Goal: Find specific page/section: Find specific page/section

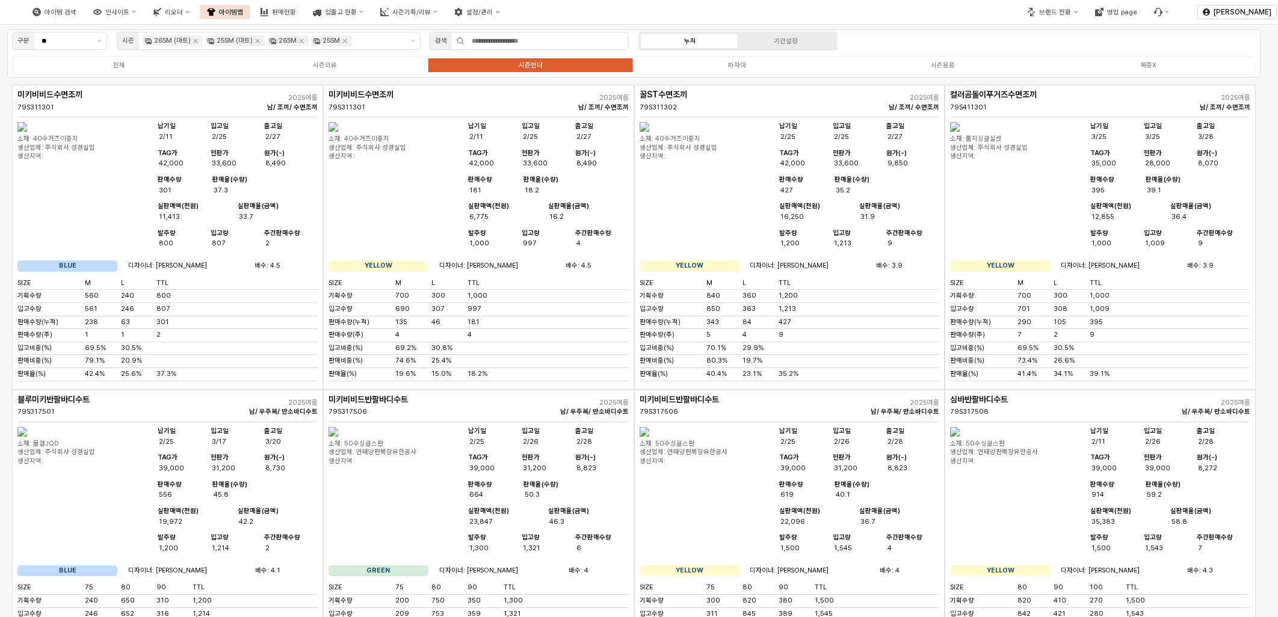
drag, startPoint x: 0, startPoint y: 0, endPoint x: 501, endPoint y: 315, distance: 591.9
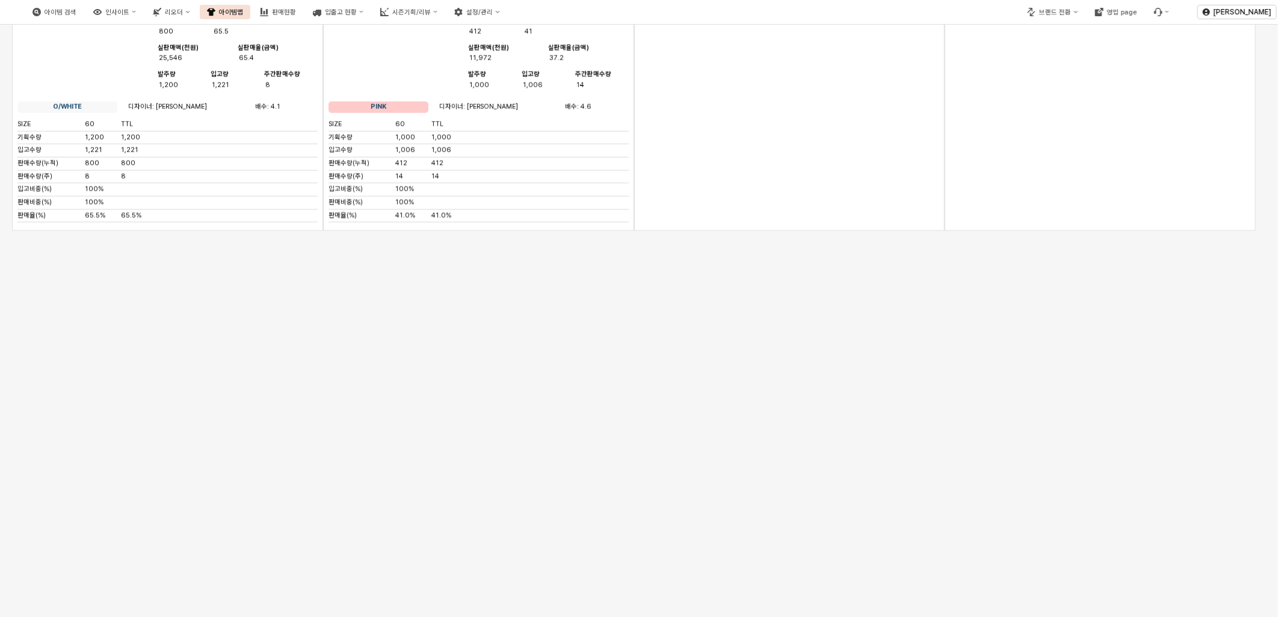
scroll to position [3817, 0]
drag, startPoint x: 778, startPoint y: 307, endPoint x: 772, endPoint y: 308, distance: 6.6
click at [777, 230] on div "App Frame" at bounding box center [789, 77] width 311 height 305
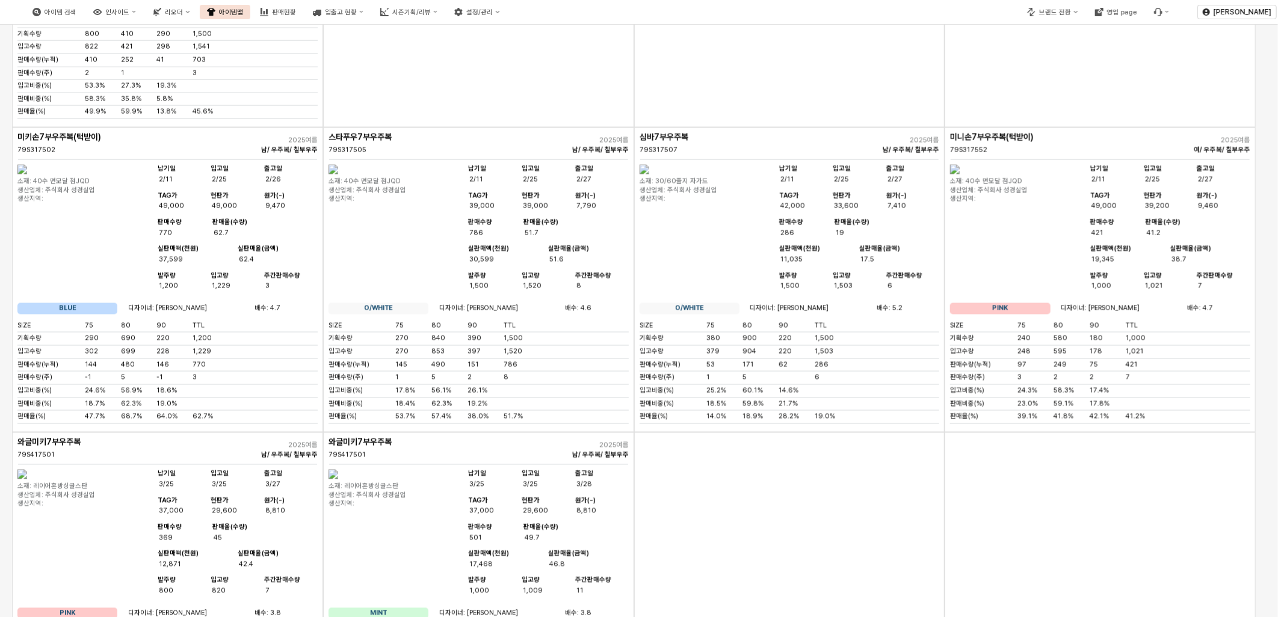
scroll to position [1203, 0]
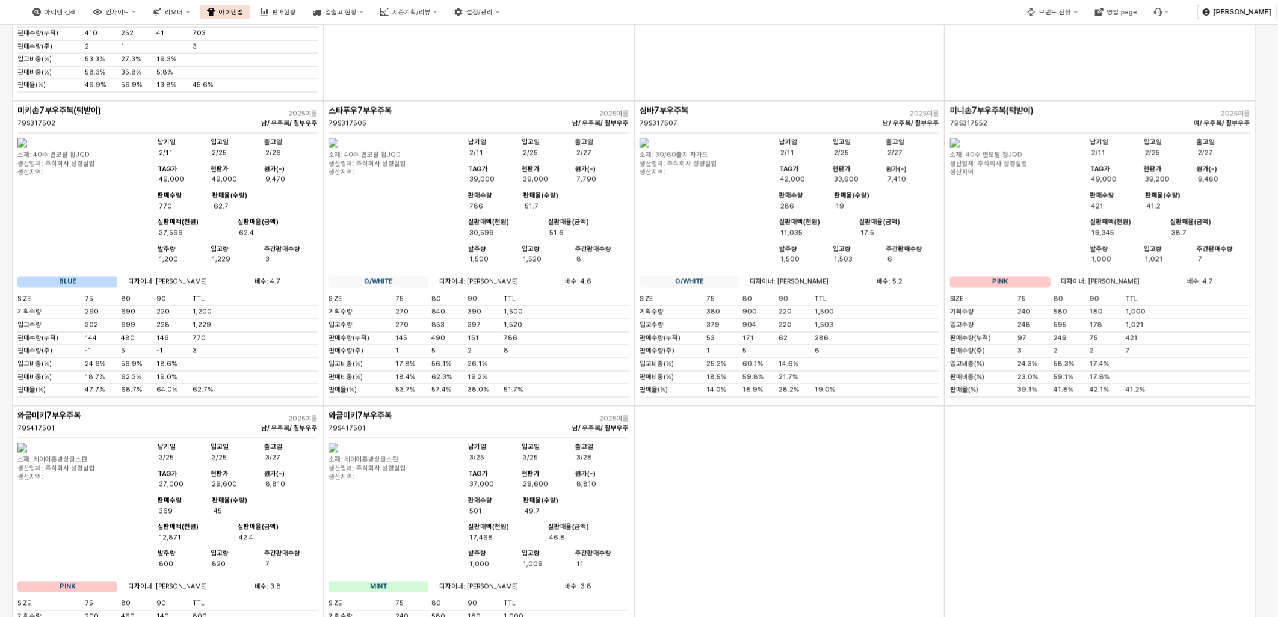
click at [27, 148] on img "App Frame" at bounding box center [22, 143] width 10 height 10
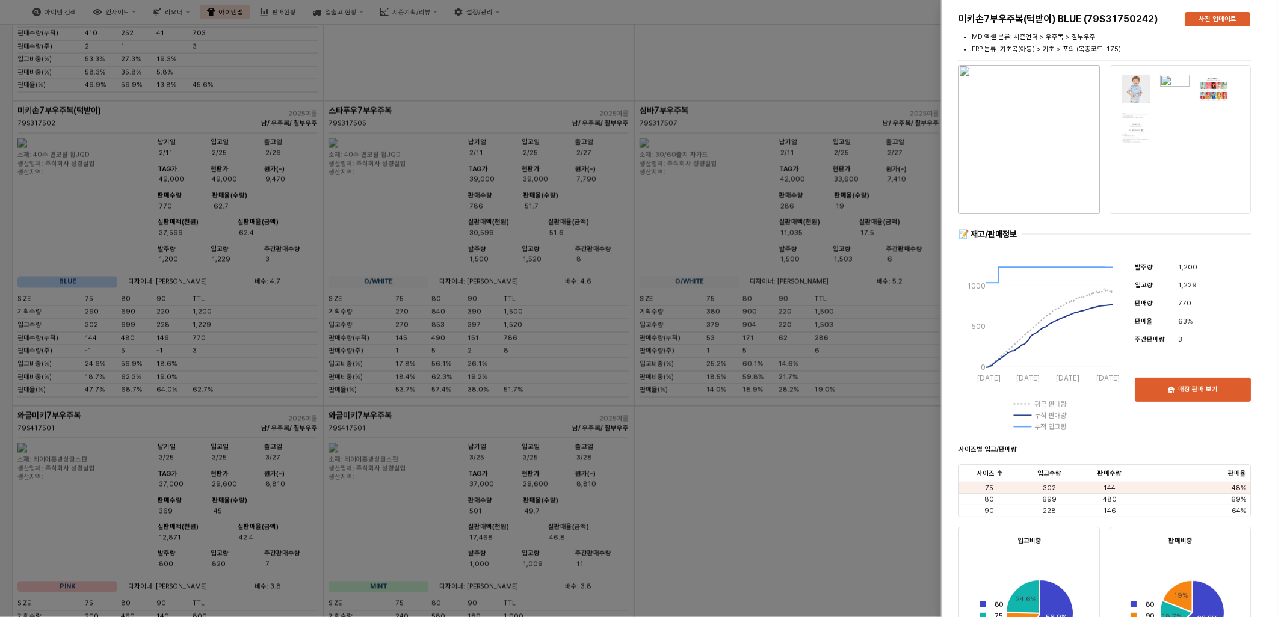
click at [1036, 118] on img "button" at bounding box center [1028, 139] width 141 height 149
drag, startPoint x: 494, startPoint y: 358, endPoint x: 490, endPoint y: 247, distance: 112.0
click at [494, 358] on div at bounding box center [639, 308] width 1278 height 617
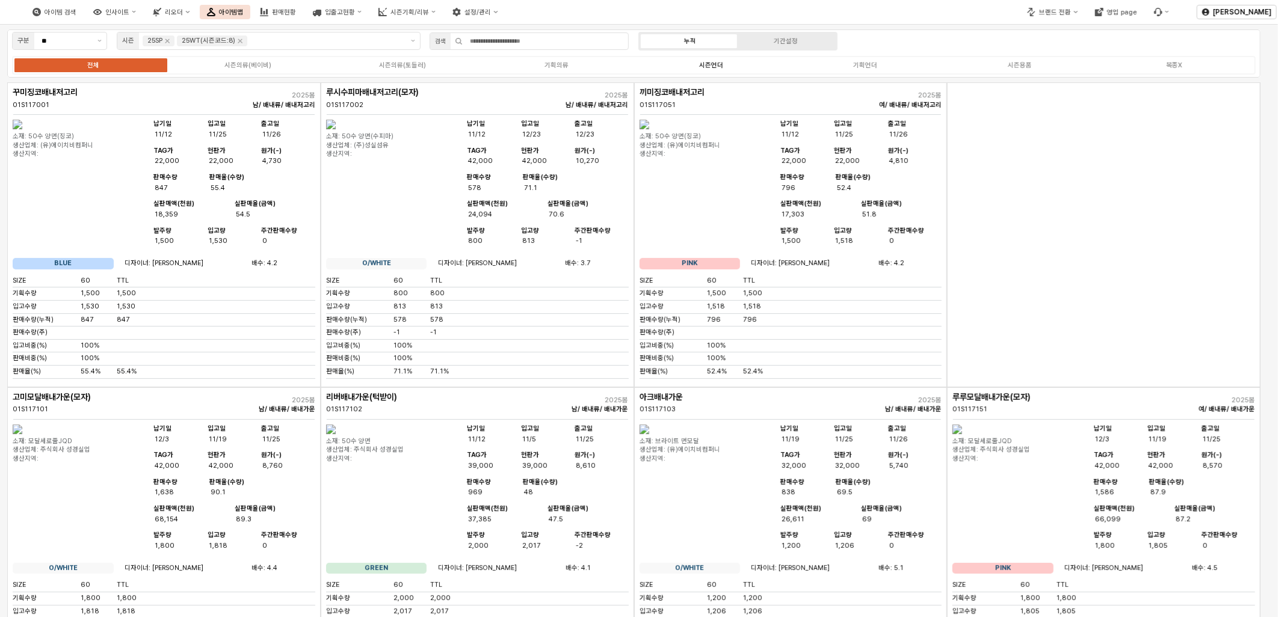
click at [722, 69] on label "시즌언더" at bounding box center [711, 65] width 155 height 10
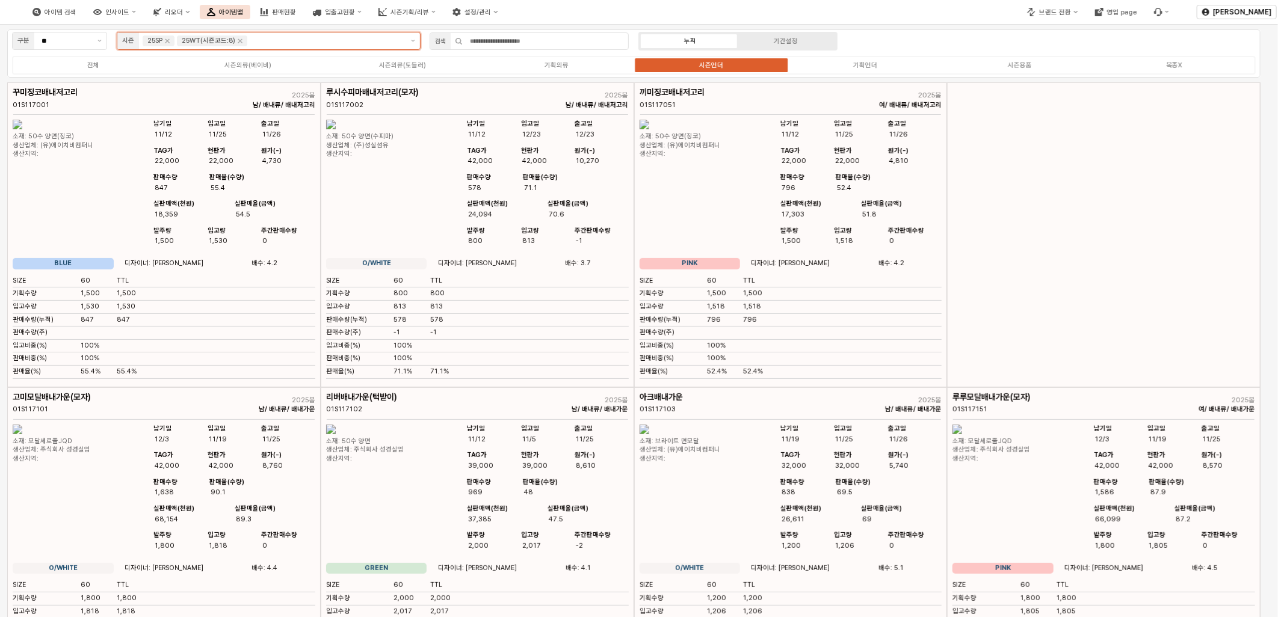
click at [266, 45] on input "App Frame" at bounding box center [326, 40] width 153 height 11
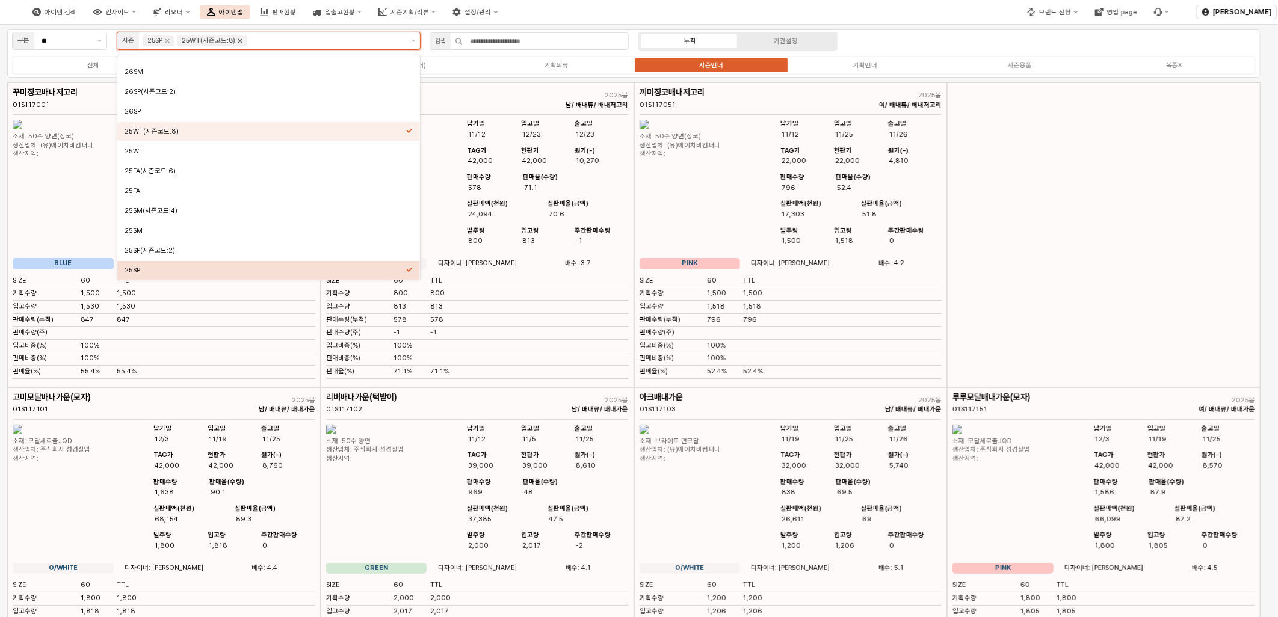
click at [236, 40] on icon "Remove 25WT(시즌코드:8)" at bounding box center [240, 41] width 10 height 10
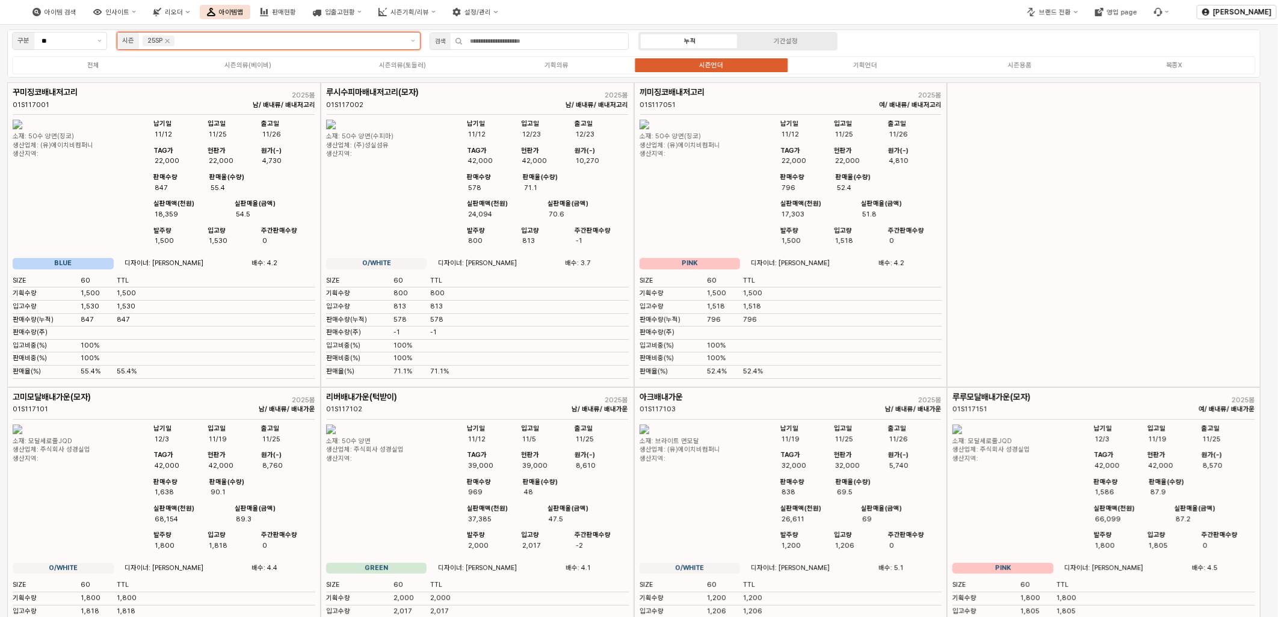
click at [236, 40] on input "App Frame" at bounding box center [290, 40] width 226 height 11
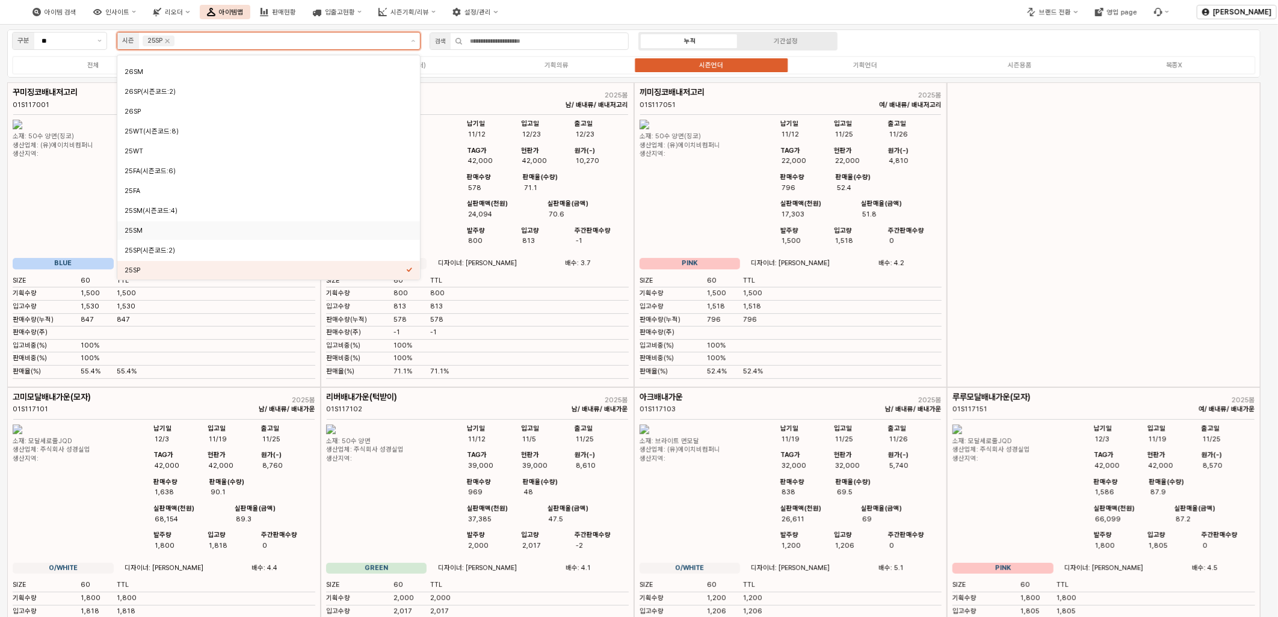
click at [247, 231] on div "25SM" at bounding box center [265, 230] width 281 height 9
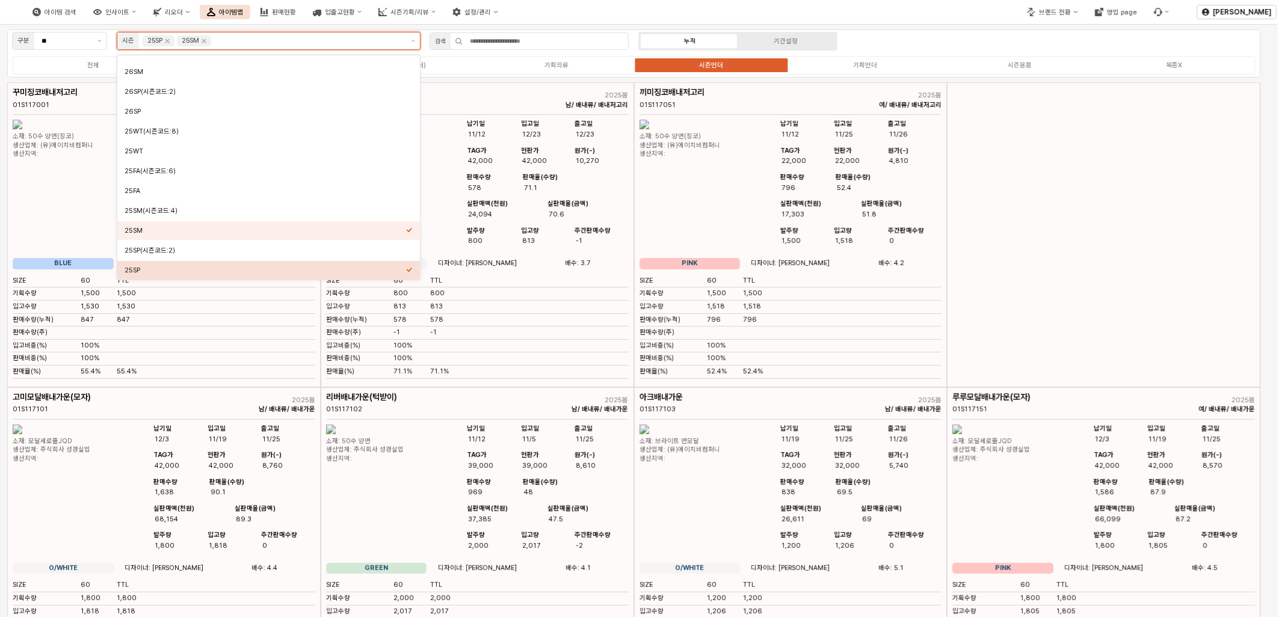
click at [218, 262] on div "25SP" at bounding box center [268, 270] width 303 height 19
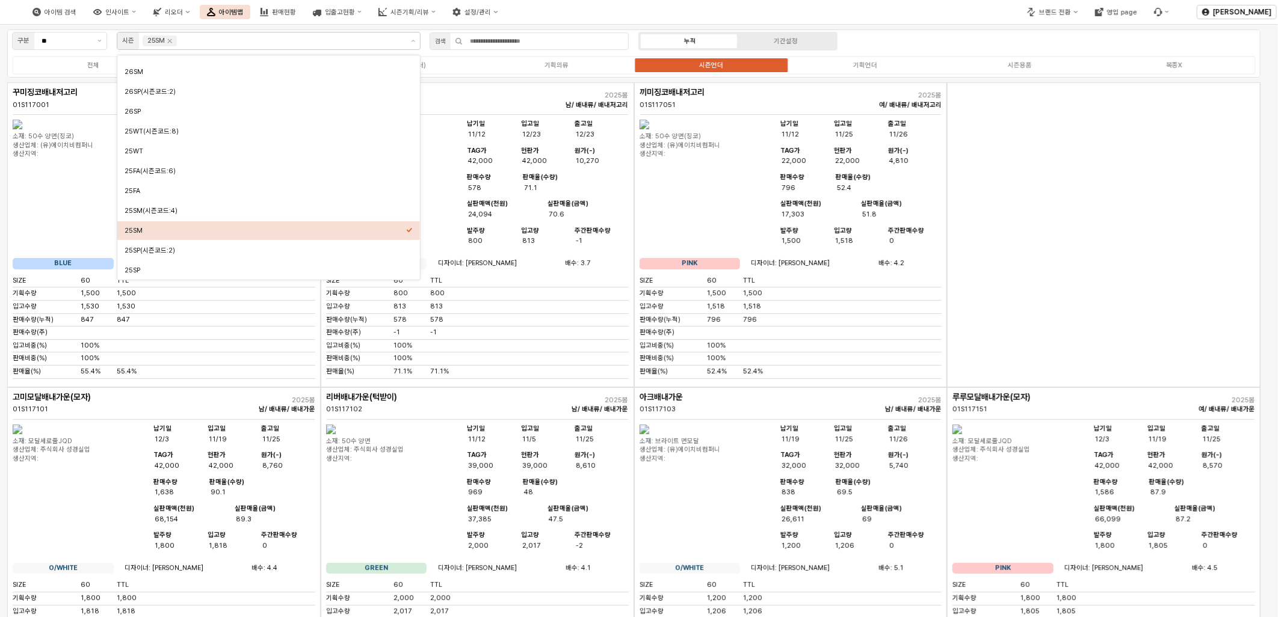
click at [1103, 316] on div "App Frame" at bounding box center [1103, 234] width 313 height 305
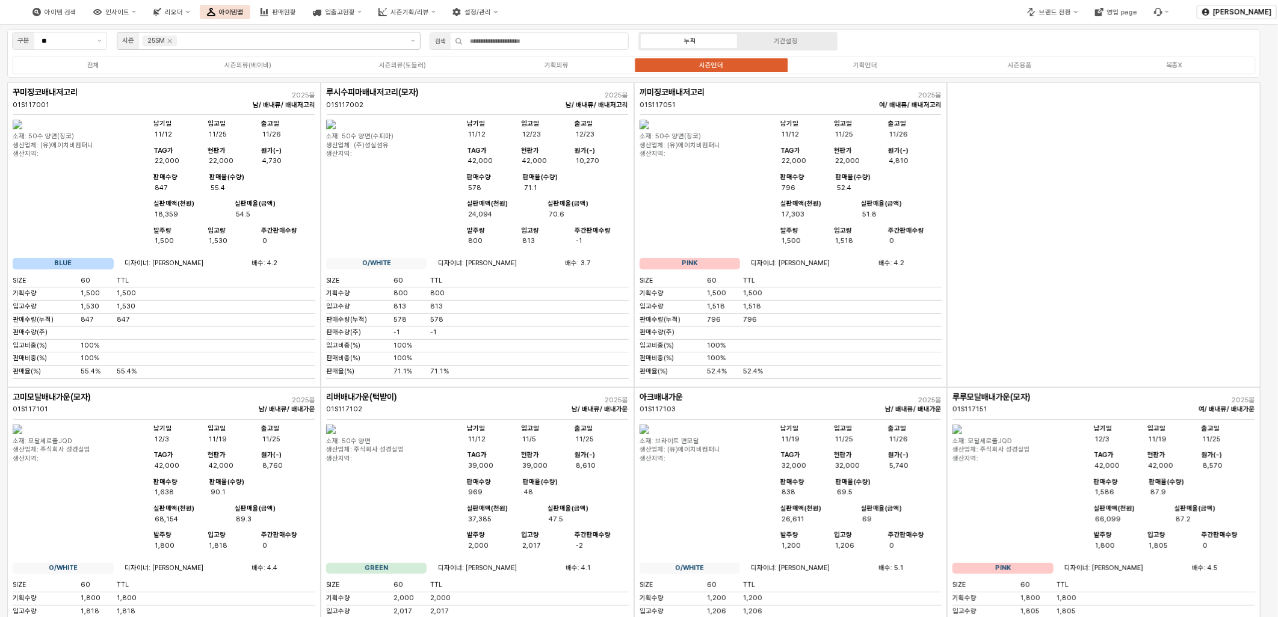
click at [694, 64] on label "시즌언더" at bounding box center [711, 65] width 155 height 10
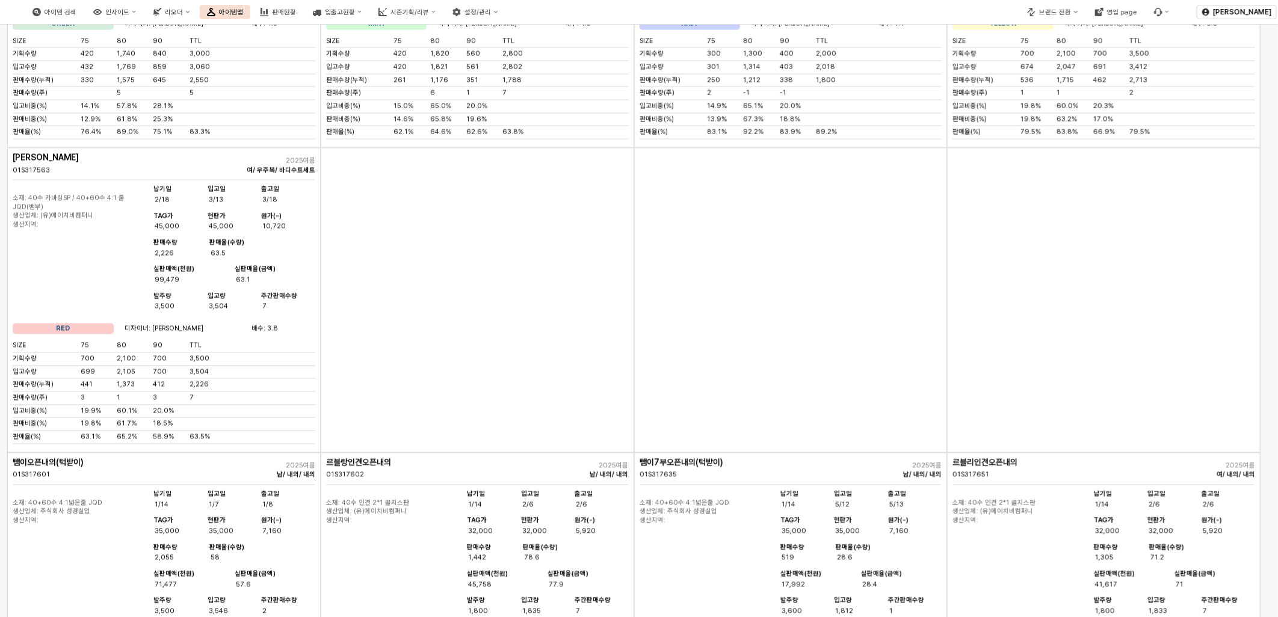
scroll to position [4304, 0]
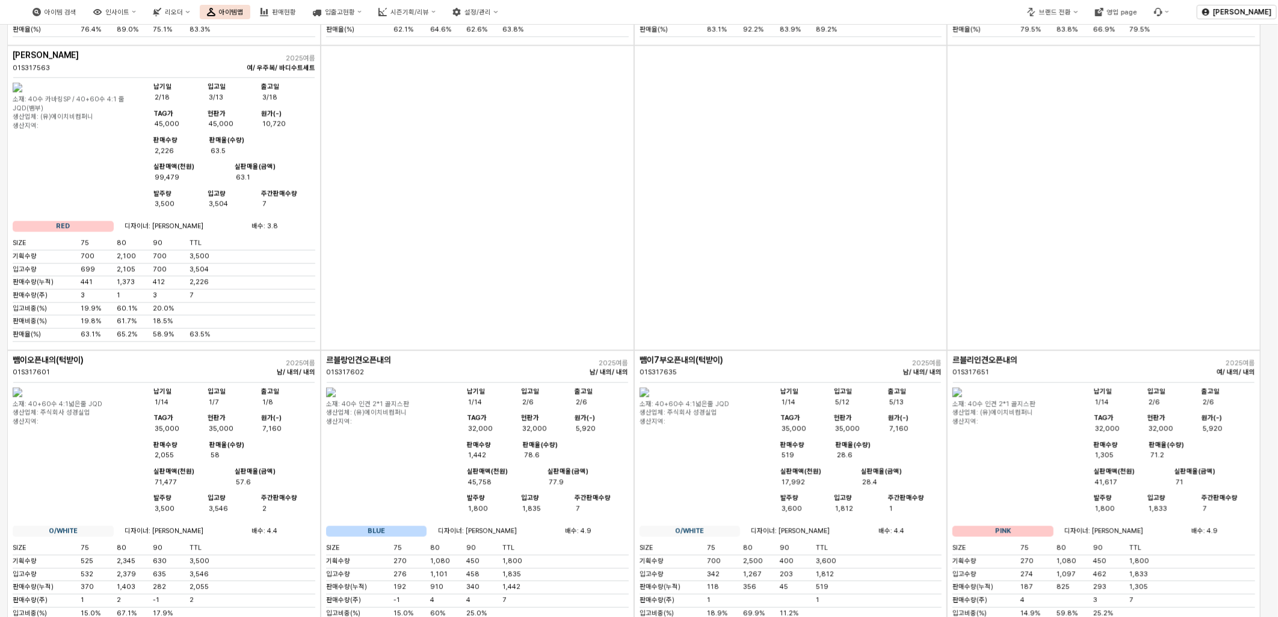
drag, startPoint x: 386, startPoint y: 417, endPoint x: 496, endPoint y: 423, distance: 110.2
click at [496, 25] on div "판매비중(%) 14.6% 65.8% 19.6%" at bounding box center [477, 18] width 303 height 11
drag, startPoint x: 496, startPoint y: 423, endPoint x: 555, endPoint y: 482, distance: 83.8
click at [506, 490] on div at bounding box center [639, 308] width 1278 height 617
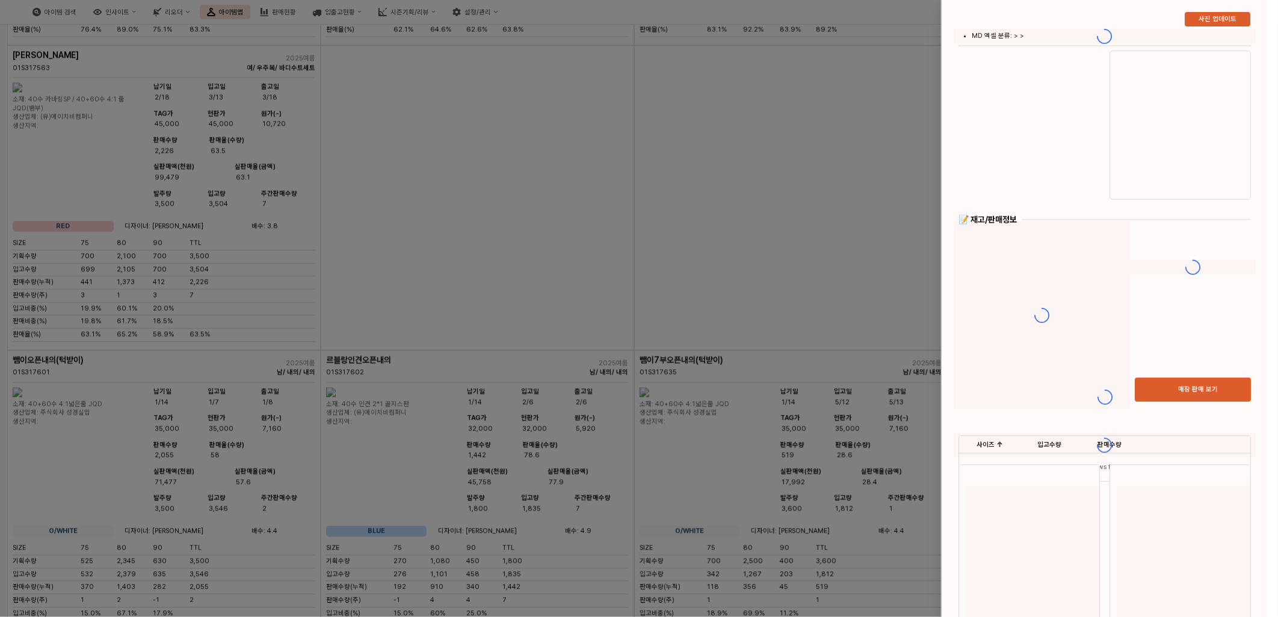
click at [748, 482] on div at bounding box center [639, 308] width 1278 height 617
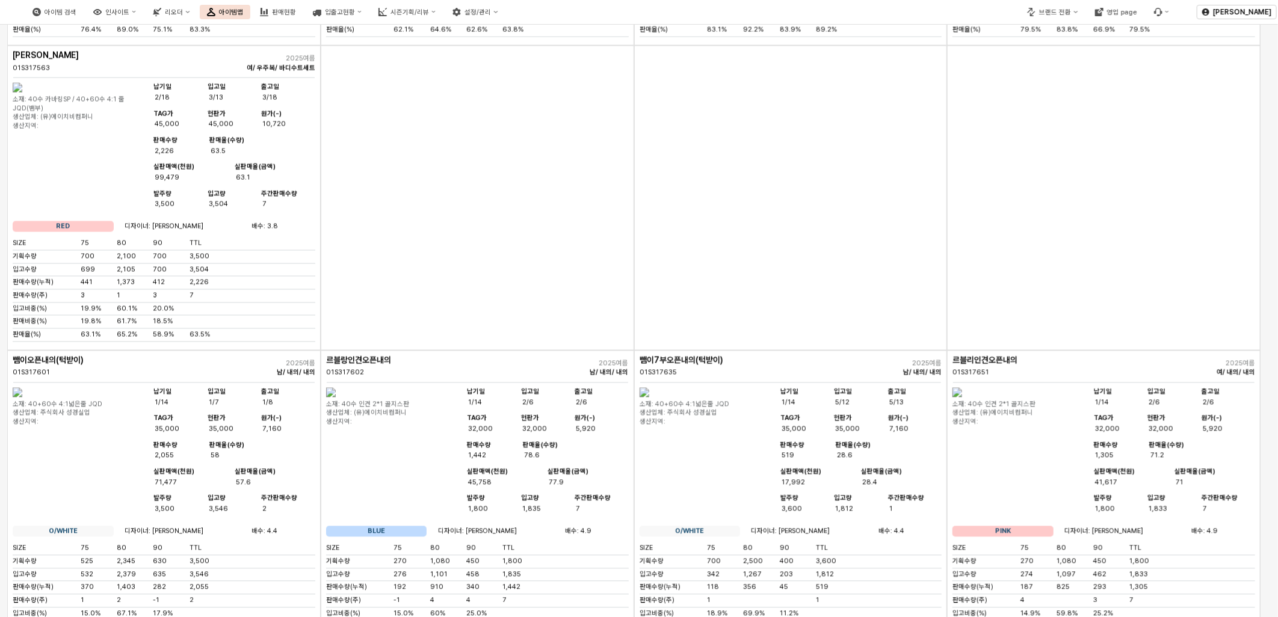
click at [548, 351] on div "App Frame" at bounding box center [477, 198] width 313 height 305
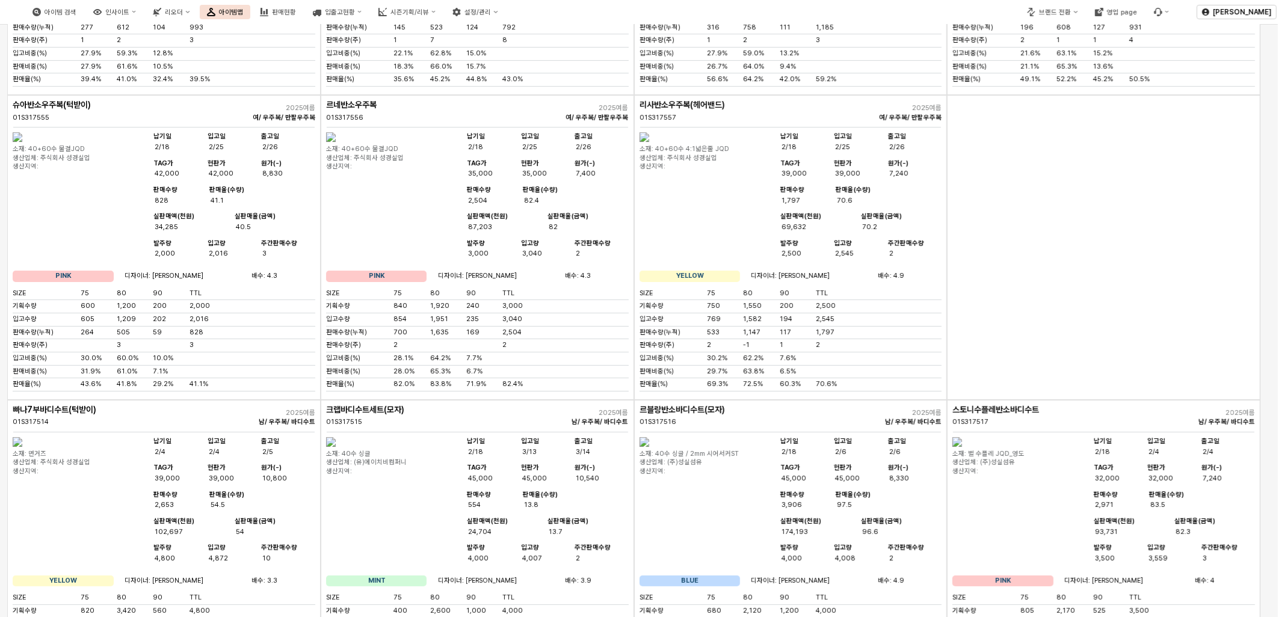
scroll to position [2701, 0]
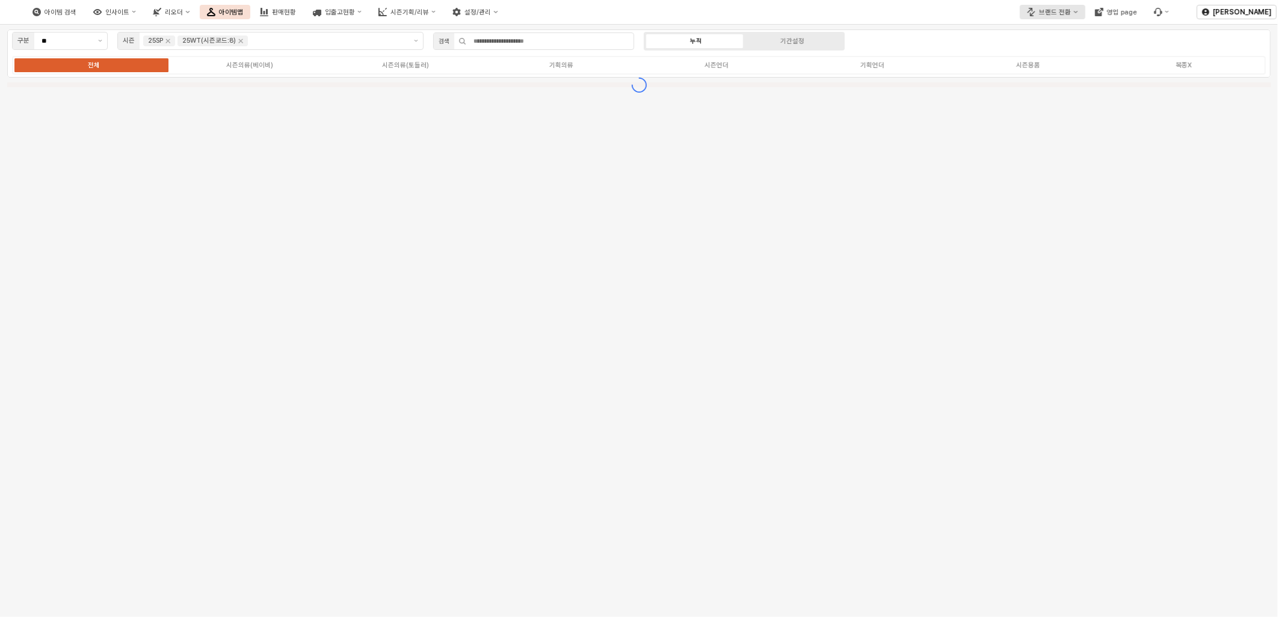
click at [1051, 13] on div "브랜드 전환" at bounding box center [1055, 12] width 32 height 8
click at [1066, 49] on div "디즈니" at bounding box center [1068, 53] width 74 height 9
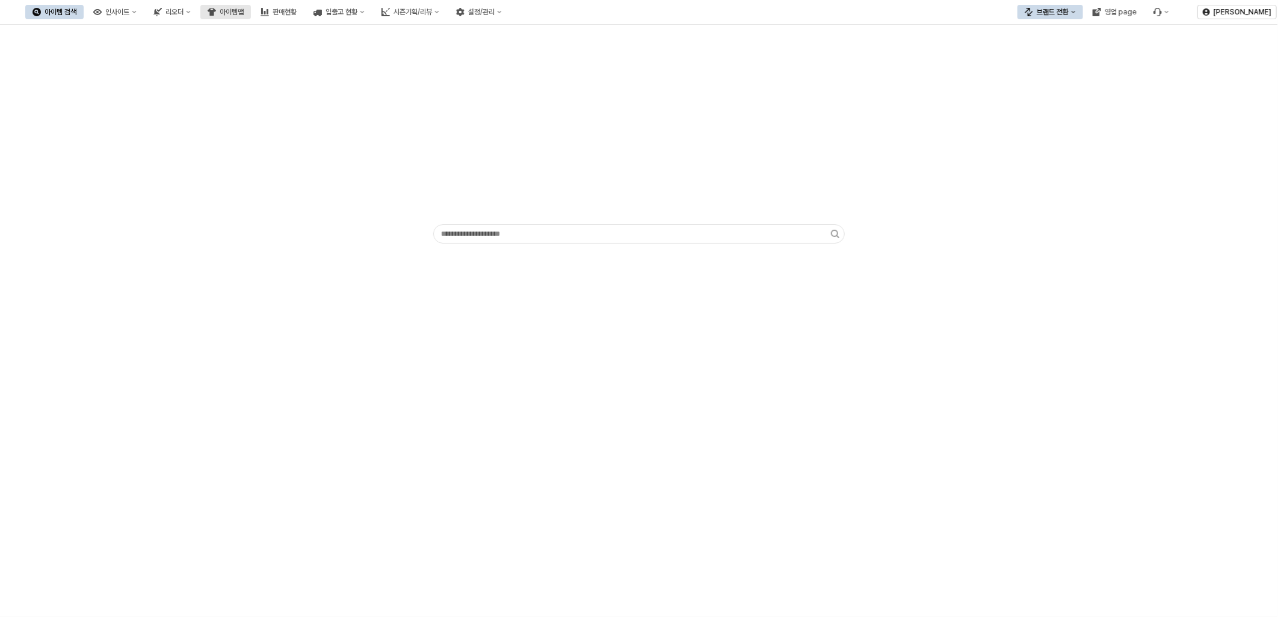
click at [244, 16] on div "아이템맵" at bounding box center [232, 12] width 24 height 8
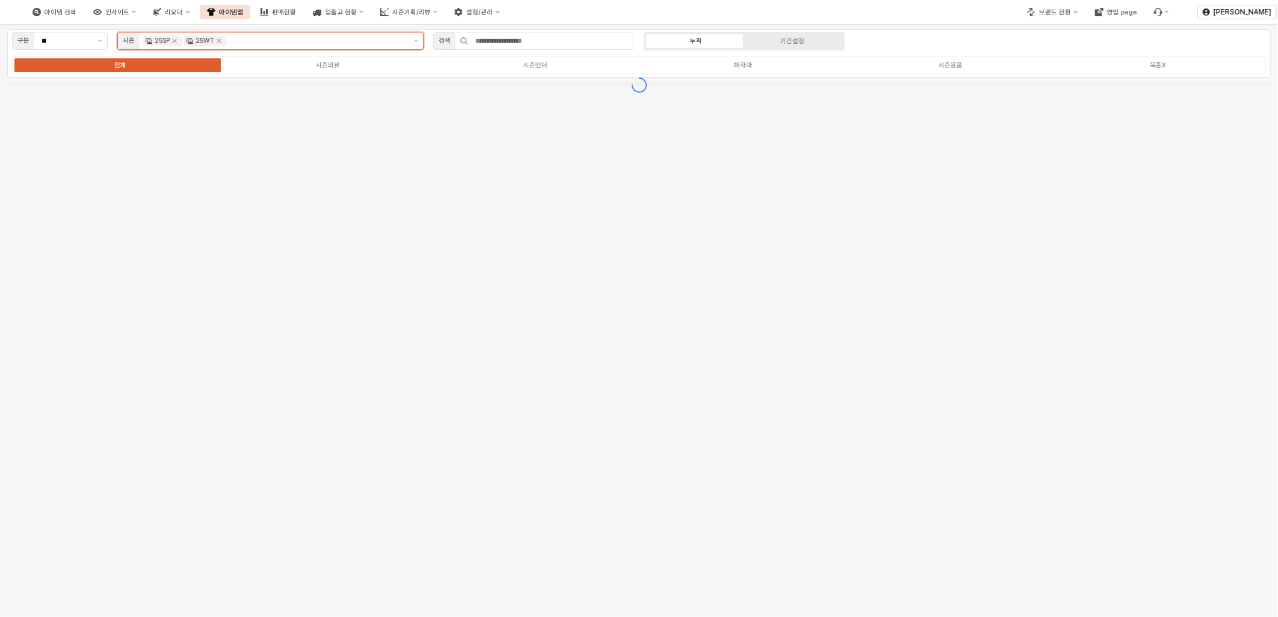
click at [181, 43] on div "25SP" at bounding box center [162, 40] width 38 height 11
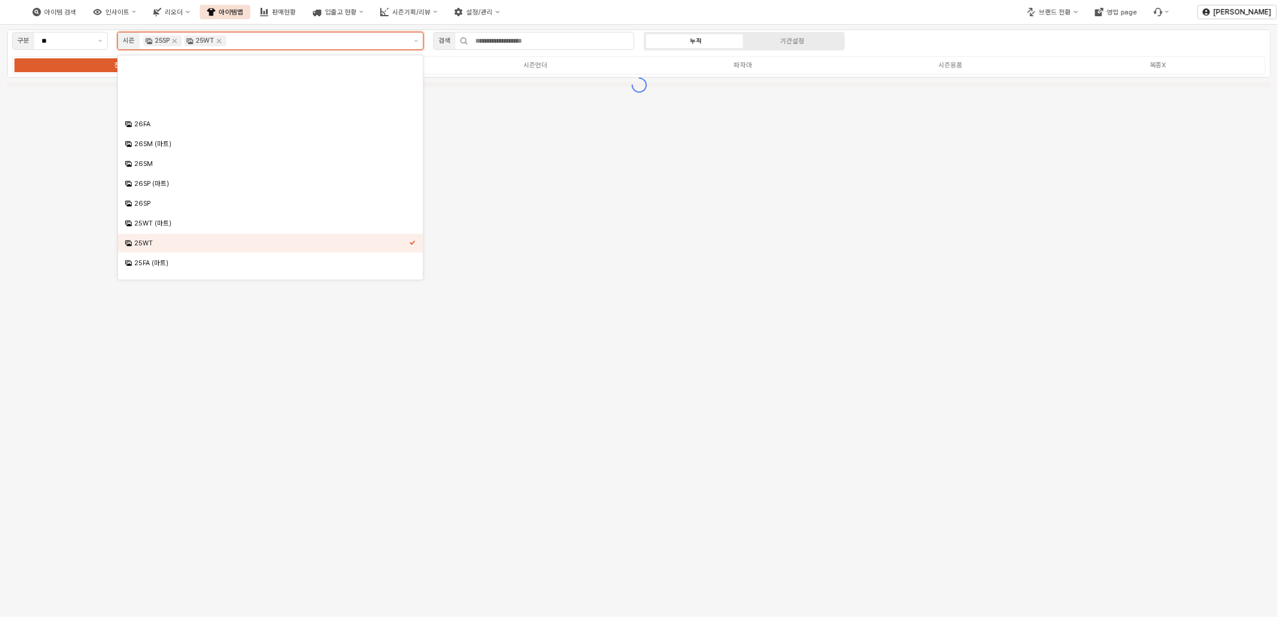
scroll to position [92, 0]
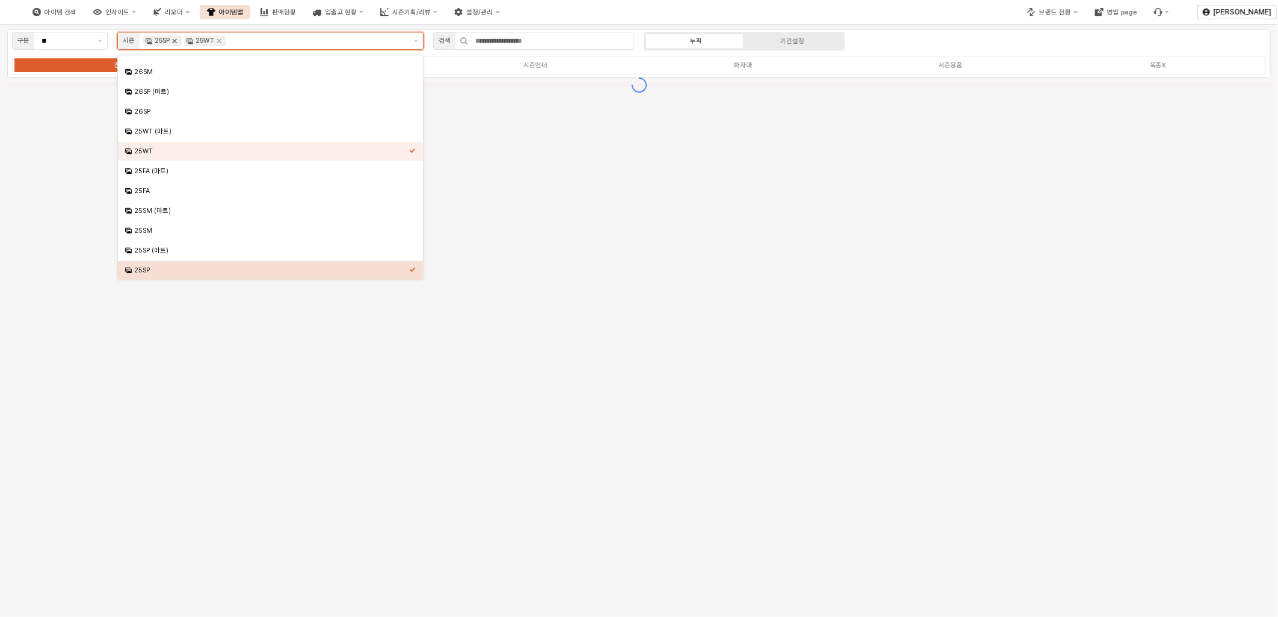
click at [173, 43] on icon "Remove 25SP" at bounding box center [175, 41] width 10 height 10
click at [214, 43] on icon "Remove 25WT" at bounding box center [219, 41] width 10 height 10
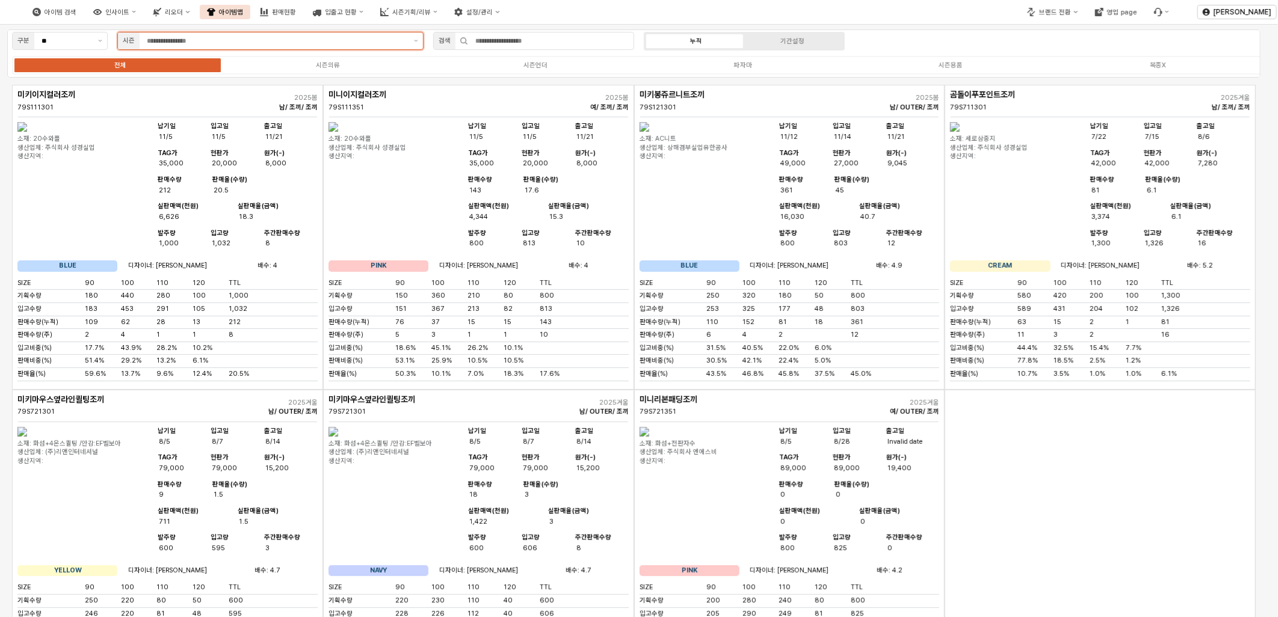
click at [174, 43] on input "App Frame" at bounding box center [277, 40] width 260 height 11
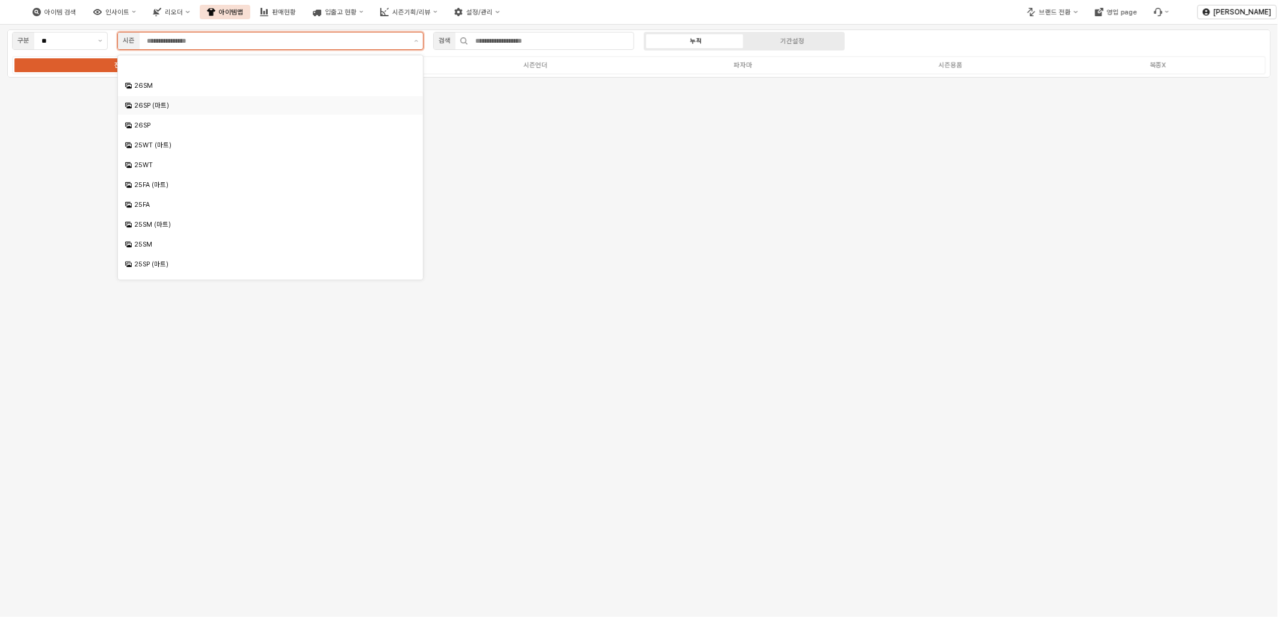
scroll to position [267, 0]
click at [165, 201] on div "24SM (마트)" at bounding box center [270, 194] width 305 height 19
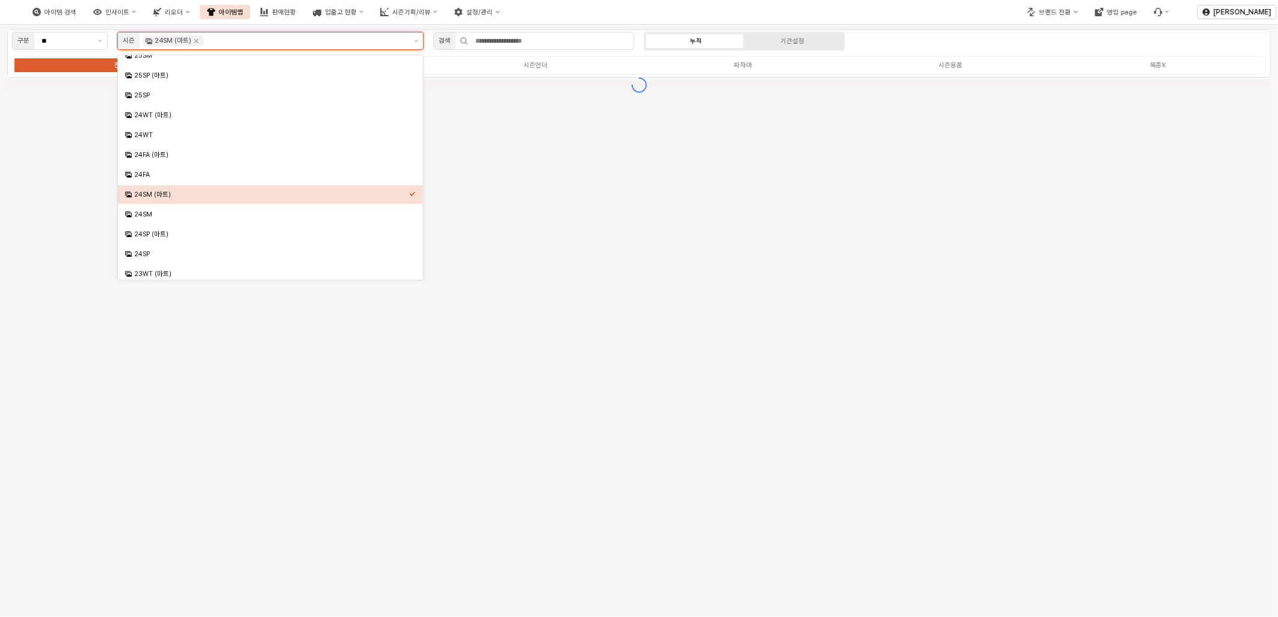
click at [165, 200] on div "24SM (마트)" at bounding box center [267, 194] width 284 height 11
click at [161, 220] on div "24SM" at bounding box center [267, 214] width 284 height 11
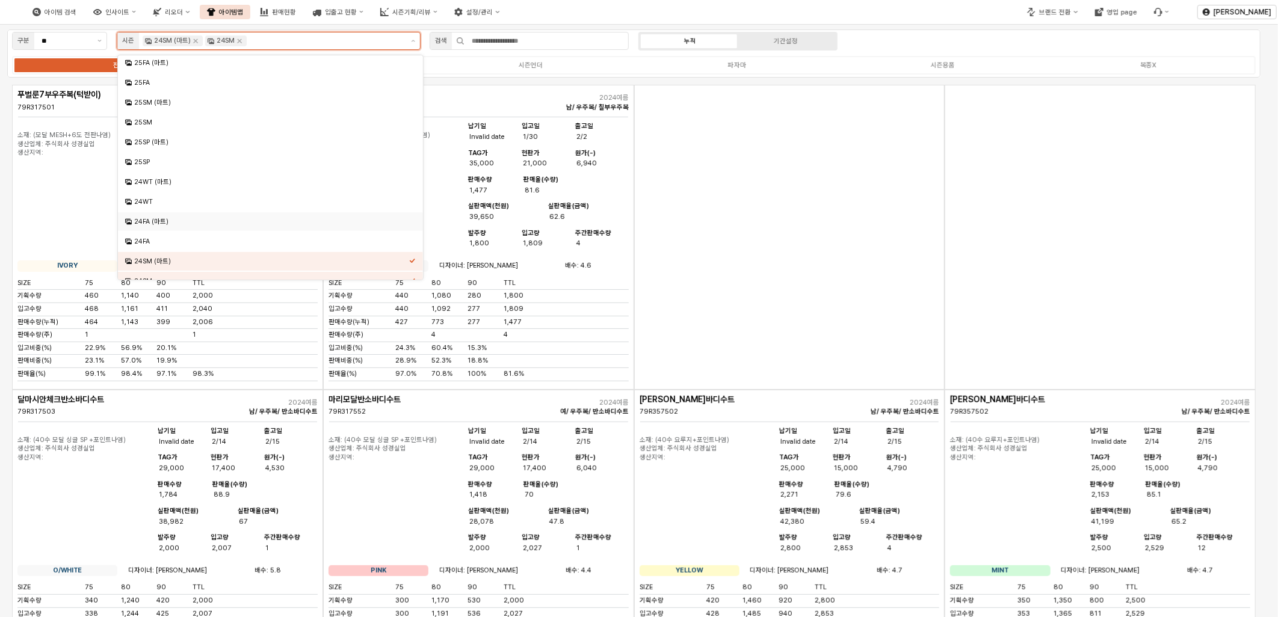
scroll to position [134, 0]
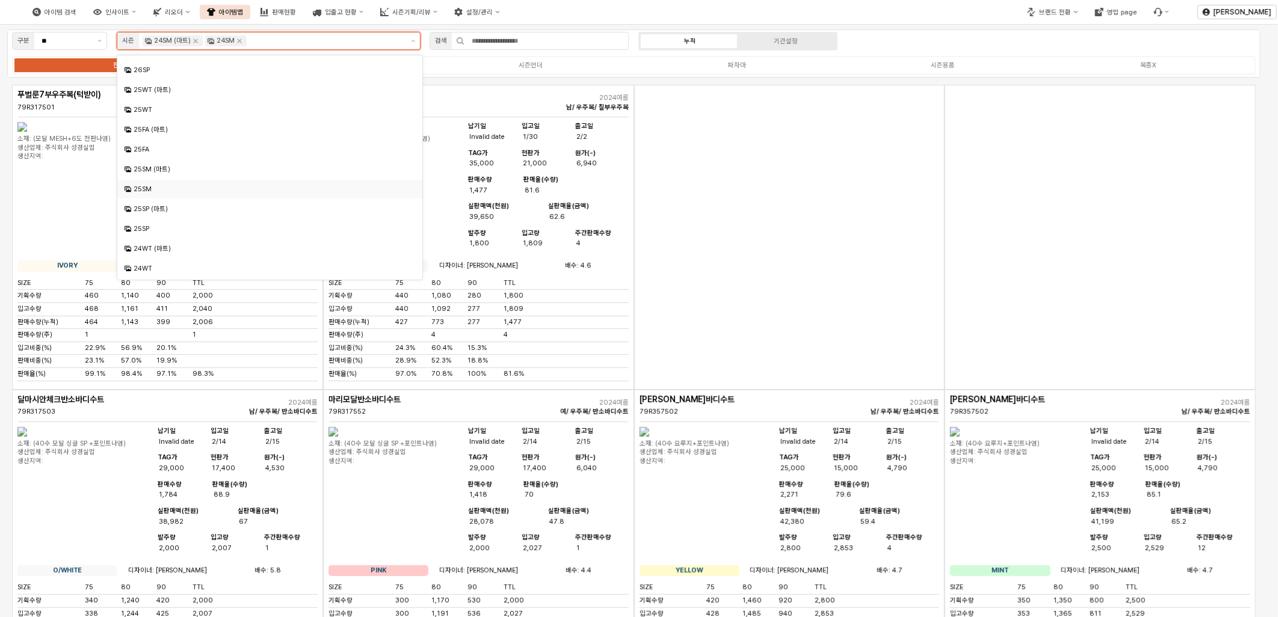
click at [174, 188] on div "25SM" at bounding box center [271, 189] width 275 height 9
click at [176, 167] on div "25SM (마트)" at bounding box center [271, 169] width 275 height 9
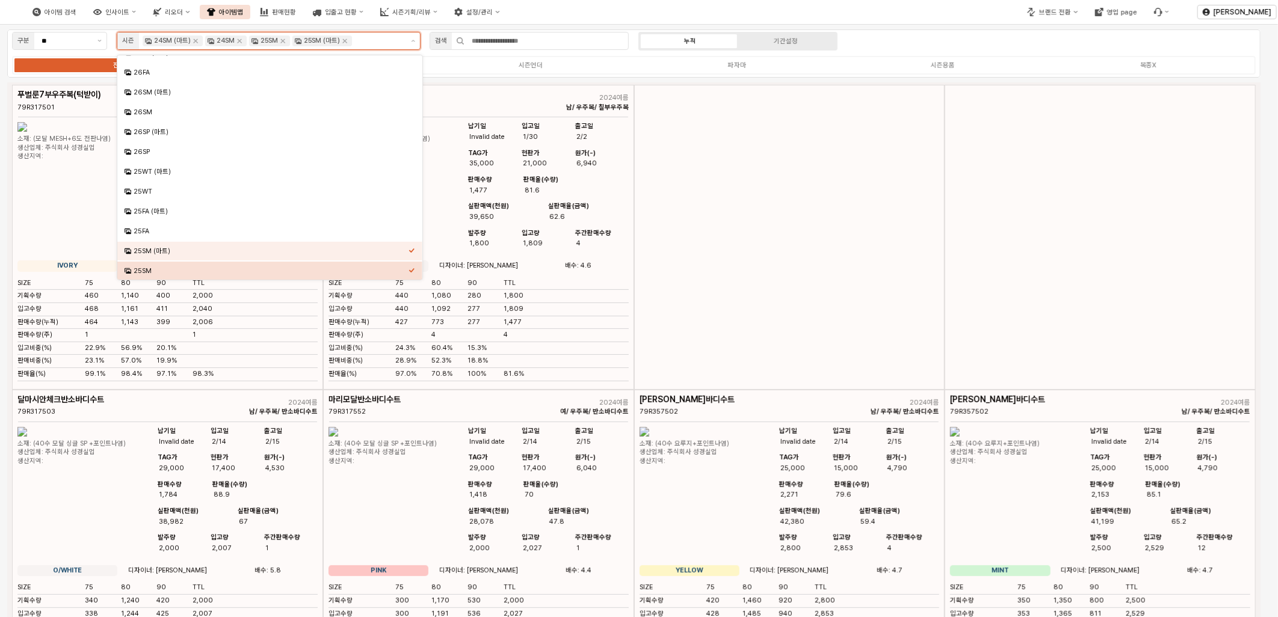
scroll to position [0, 0]
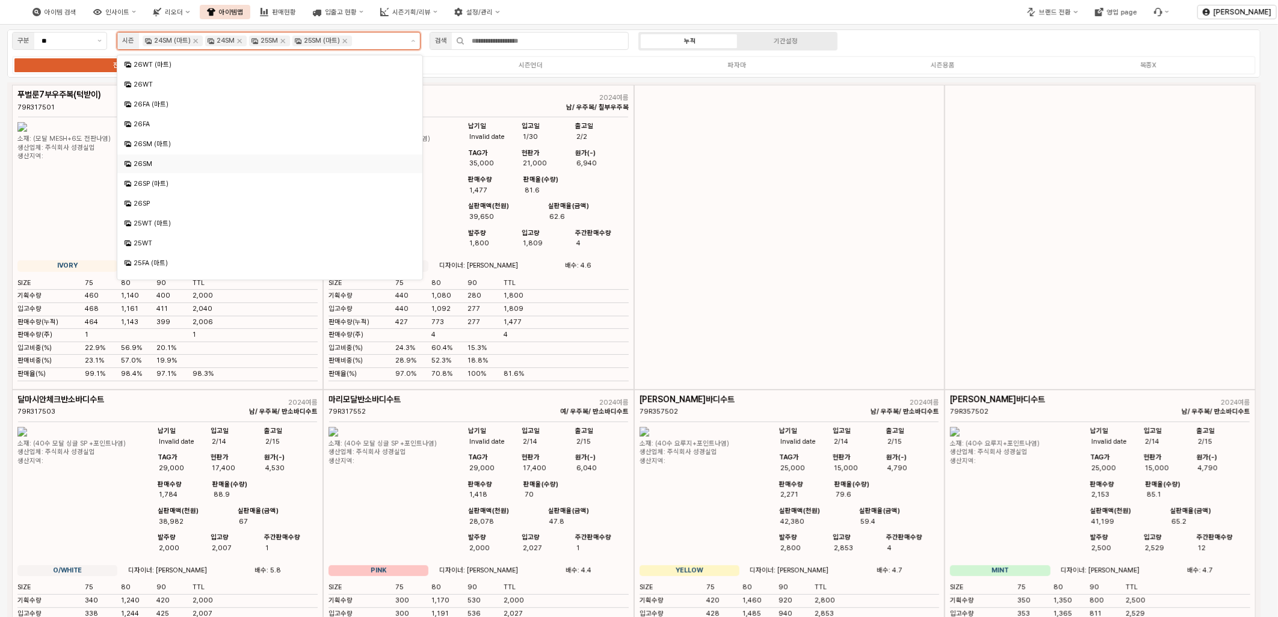
click at [180, 166] on div "26SM" at bounding box center [271, 163] width 275 height 9
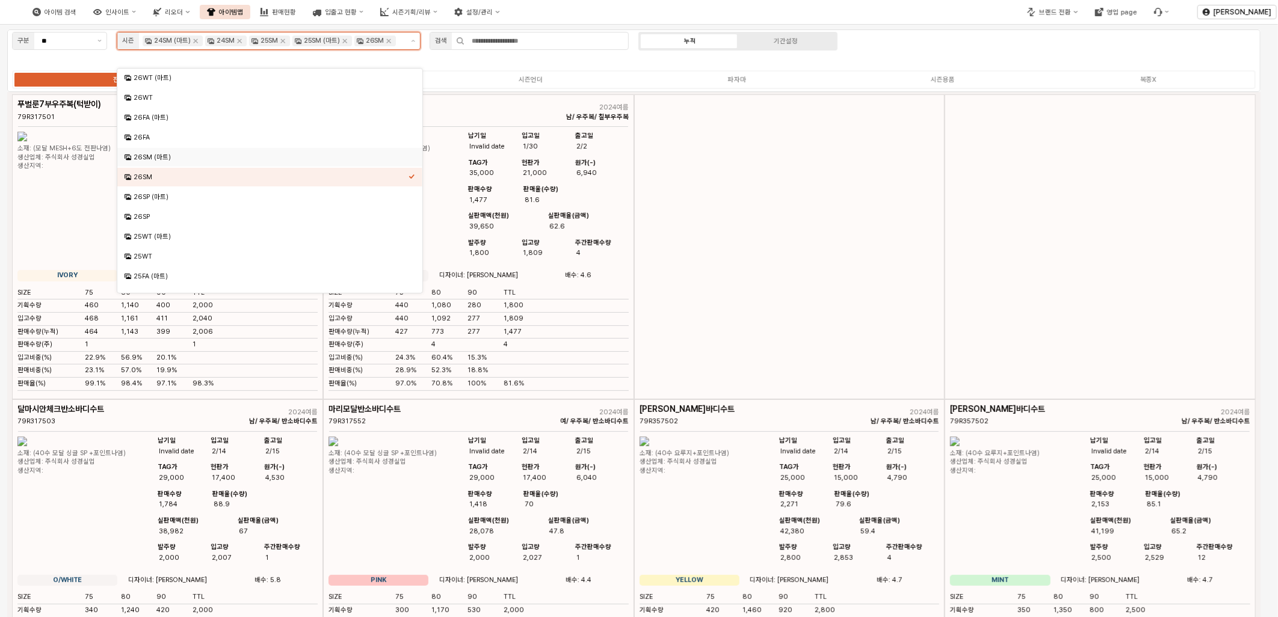
click at [180, 151] on div "26SM (마트)" at bounding box center [269, 157] width 305 height 19
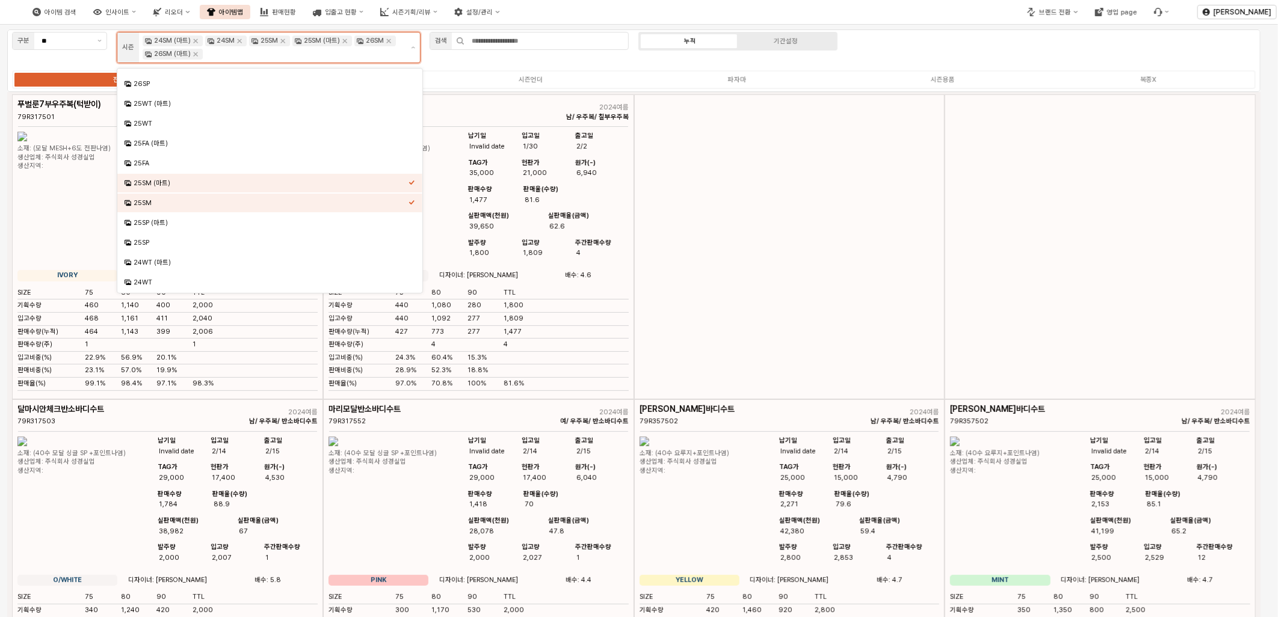
scroll to position [134, 0]
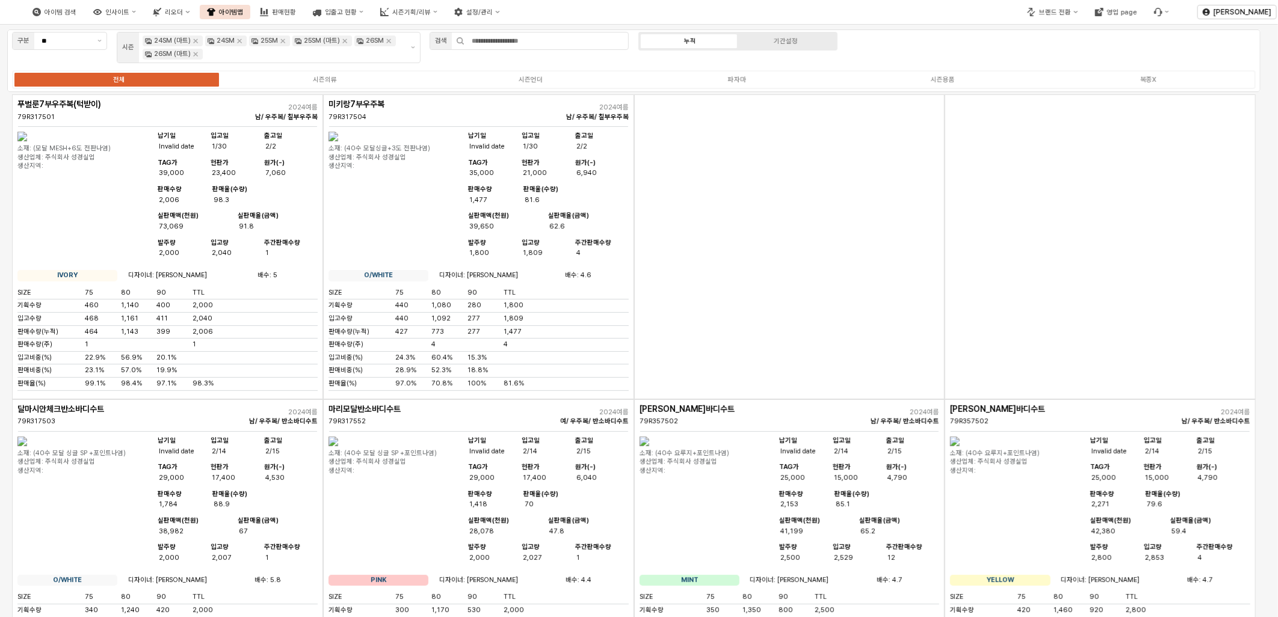
click at [767, 277] on div "App Frame" at bounding box center [789, 246] width 311 height 305
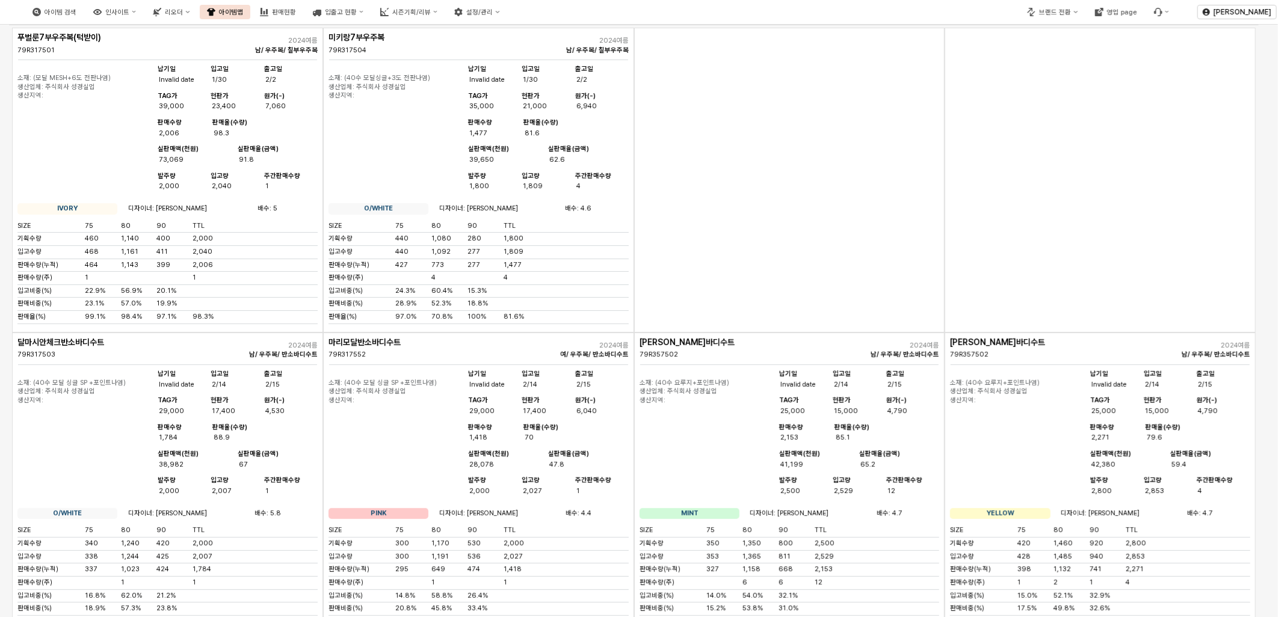
scroll to position [0, 0]
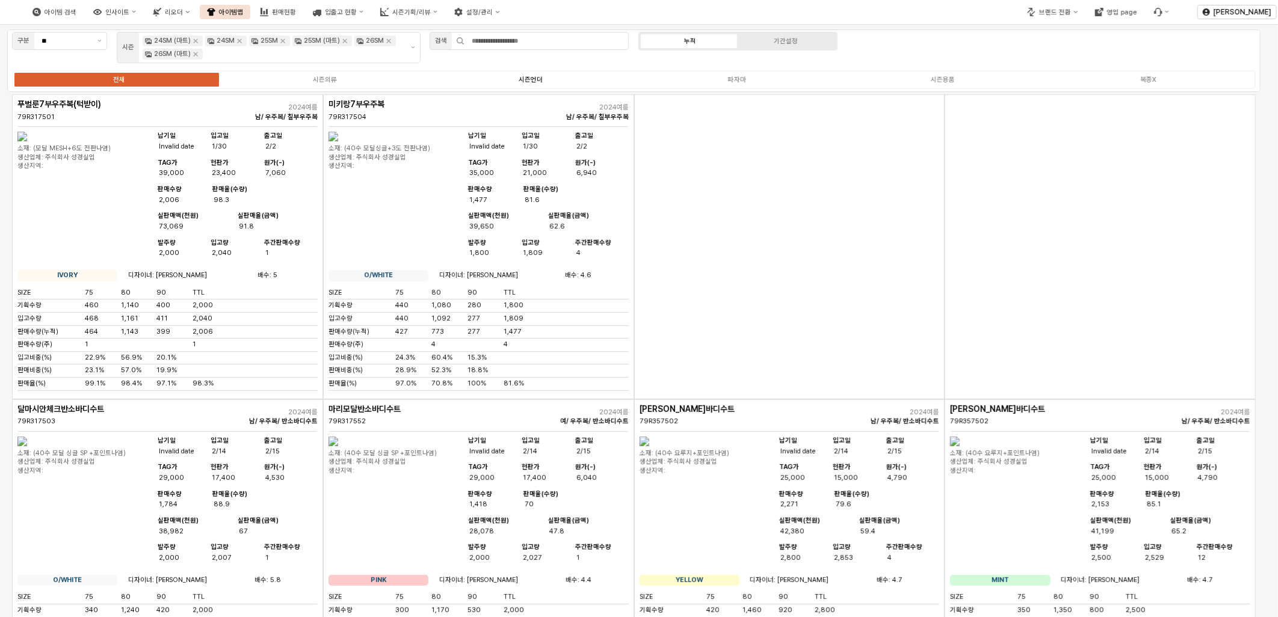
click at [538, 79] on div "시즌언더" at bounding box center [530, 80] width 24 height 8
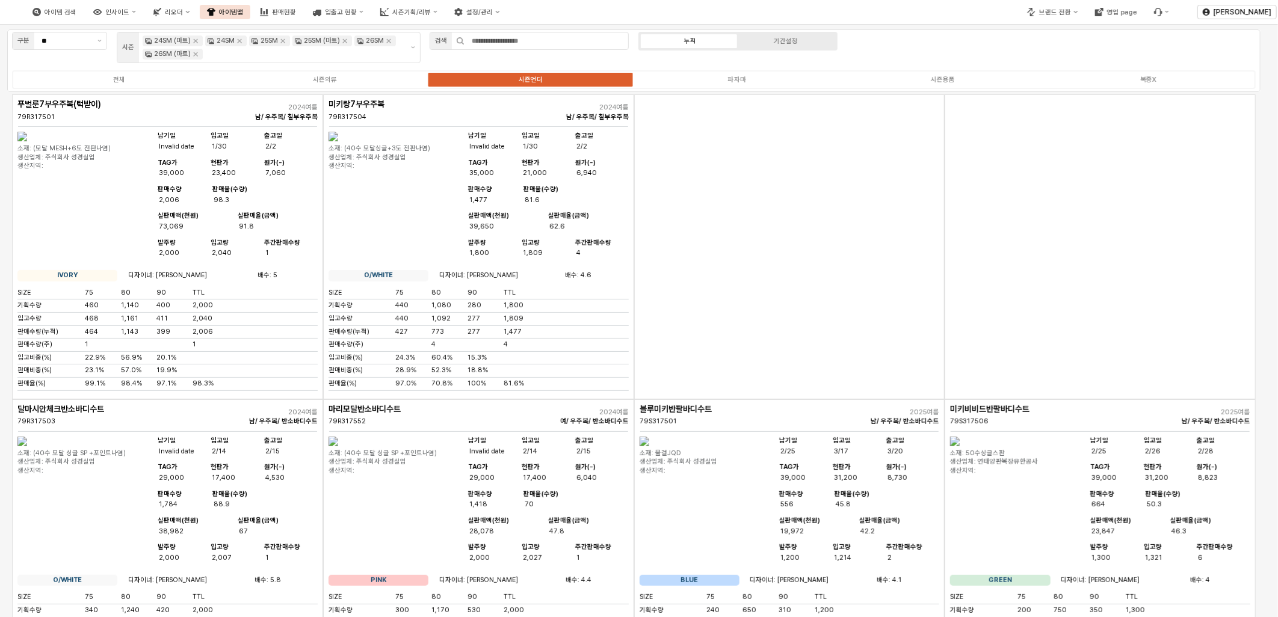
click at [779, 374] on div "App Frame" at bounding box center [789, 246] width 311 height 305
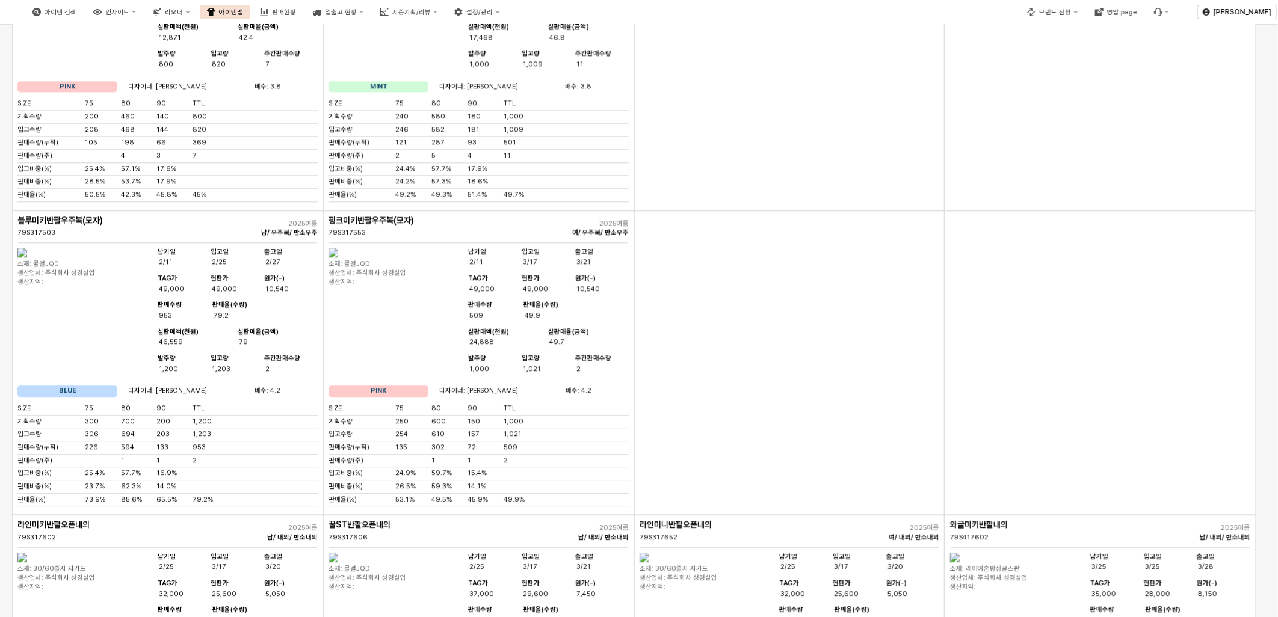
scroll to position [4879, 0]
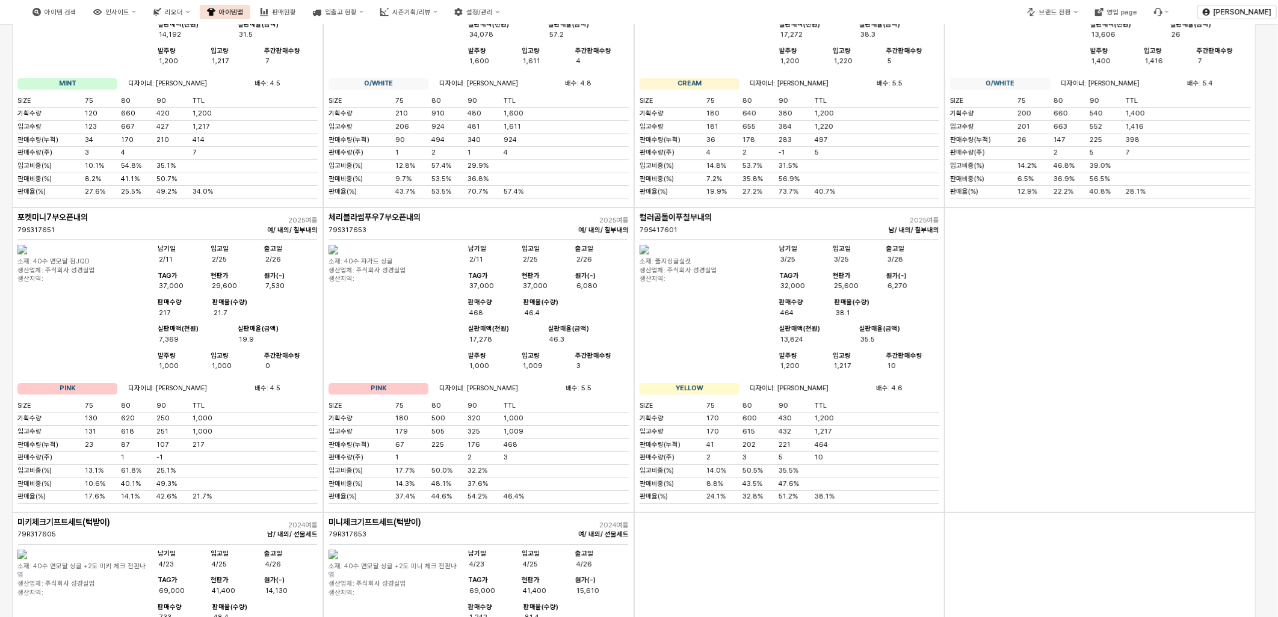
scroll to position [2606, 0]
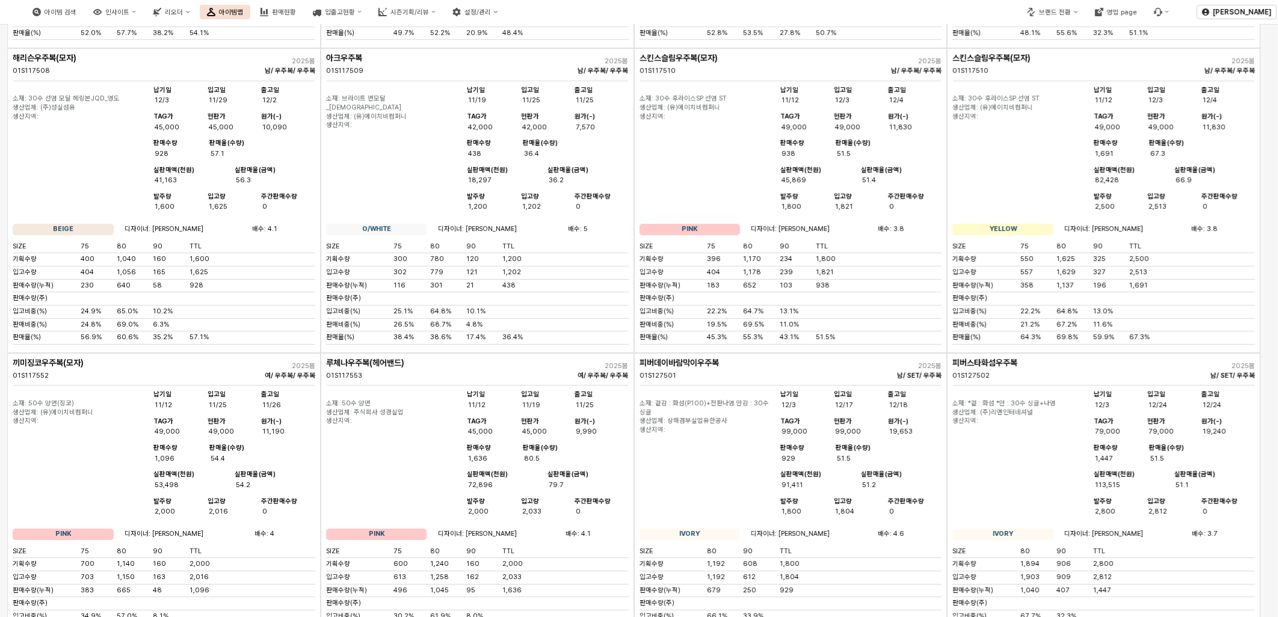
scroll to position [2807, 0]
